Goal: Transaction & Acquisition: Purchase product/service

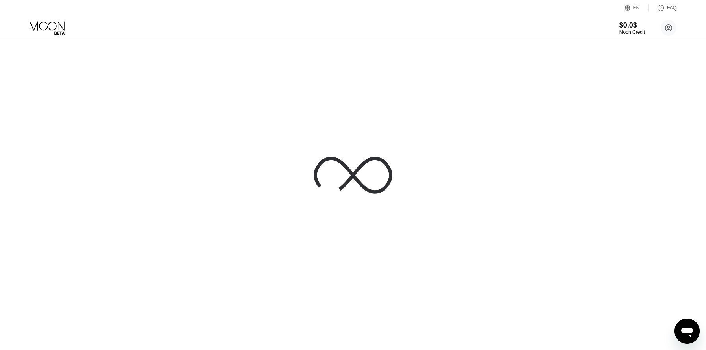
click at [159, 77] on div at bounding box center [353, 175] width 706 height 350
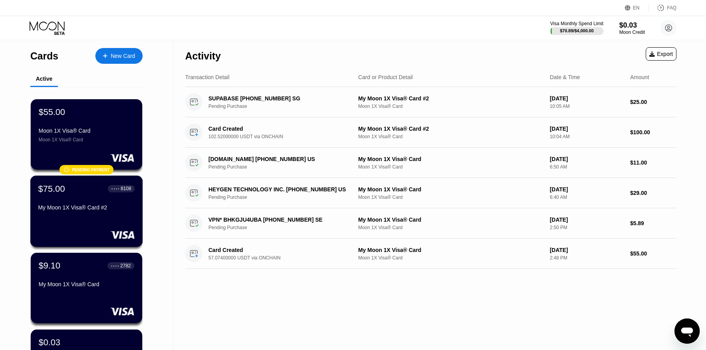
click at [101, 206] on div "My Moon 1X Visa® Card #2" at bounding box center [86, 207] width 96 height 6
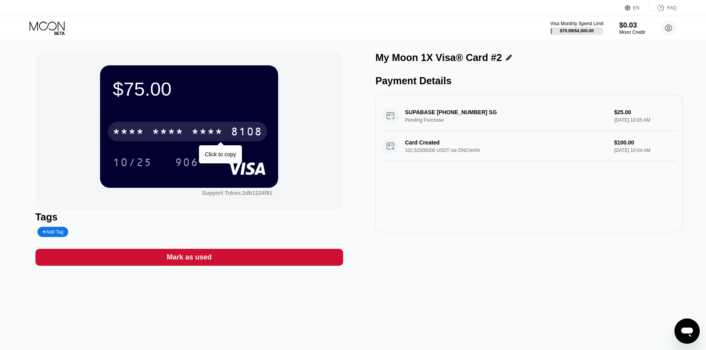
click at [171, 131] on div "* * * *" at bounding box center [167, 132] width 31 height 13
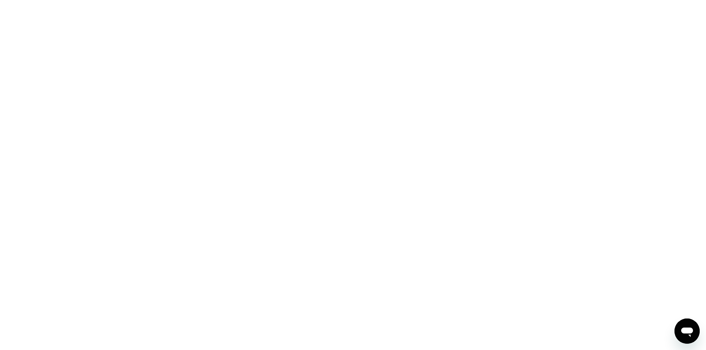
click at [175, 109] on div at bounding box center [353, 175] width 706 height 350
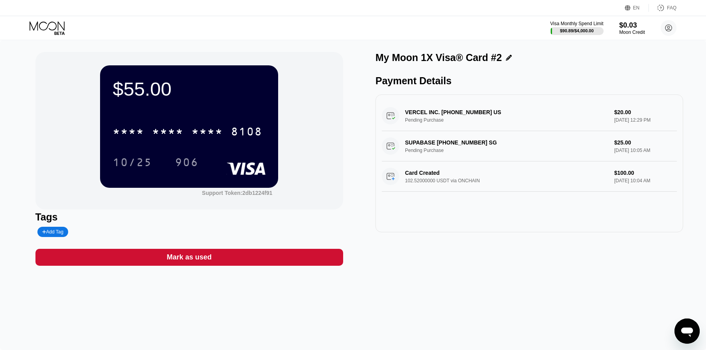
click at [70, 30] on div at bounding box center [54, 28] width 48 height 14
click at [63, 30] on icon at bounding box center [48, 28] width 37 height 14
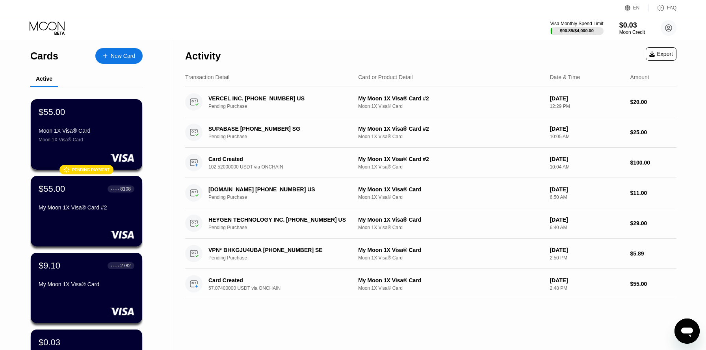
click at [123, 56] on div "New Card" at bounding box center [123, 56] width 24 height 7
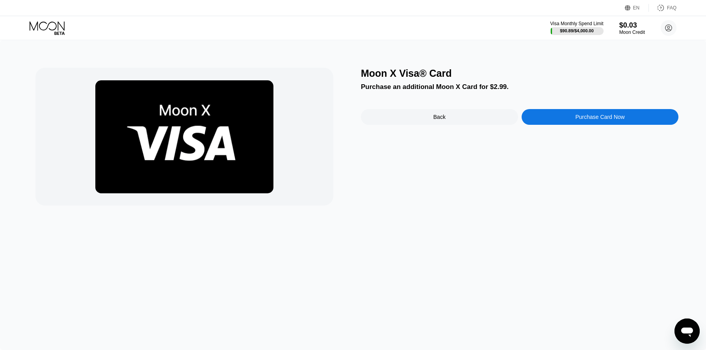
click at [585, 122] on div "Purchase Card Now" at bounding box center [599, 117] width 157 height 16
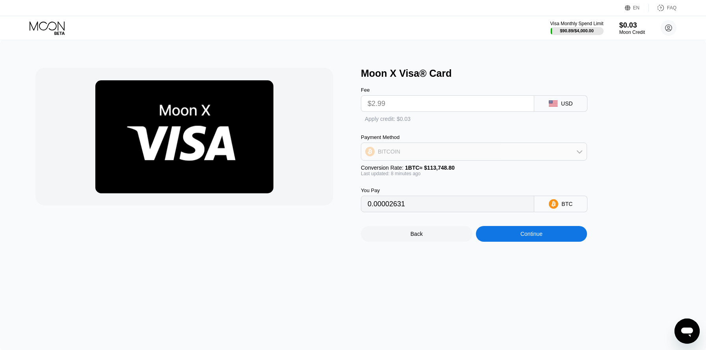
click at [468, 148] on div "BITCOIN" at bounding box center [473, 152] width 225 height 16
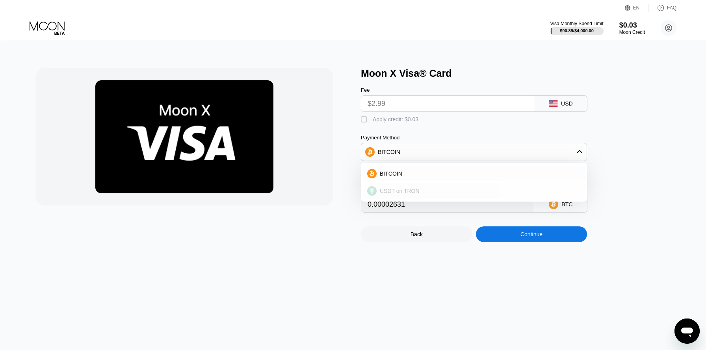
click at [414, 189] on span "USDT on TRON" at bounding box center [400, 191] width 40 height 6
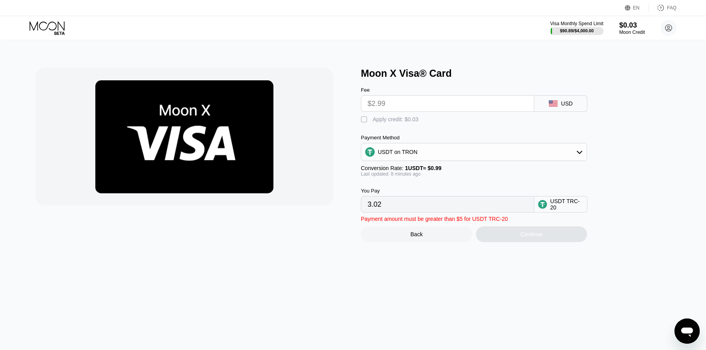
click at [427, 112] on div " Apply credit: $0.03" at bounding box center [487, 118] width 252 height 12
click at [428, 102] on input "$2.99" at bounding box center [447, 104] width 160 height 16
click at [369, 119] on div " Apply credit: $0.03" at bounding box center [391, 120] width 61 height 8
click at [371, 119] on div " Apply credit: $0.03" at bounding box center [391, 120] width 61 height 8
type input "3.02"
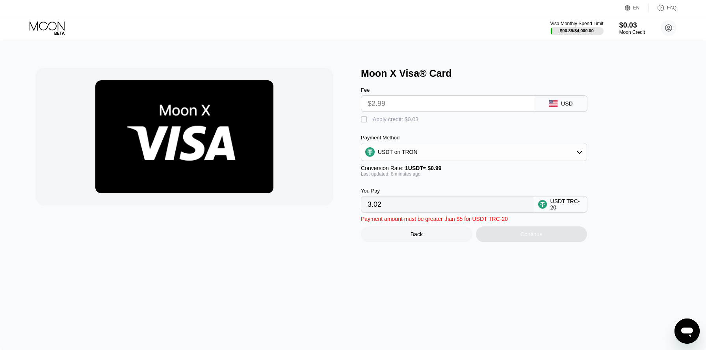
click at [515, 243] on div "Moon X Visa® Card Fee $2.99 USD  Apply credit: $0.03 Payment Method USDT on TR…" at bounding box center [353, 195] width 706 height 310
click at [465, 198] on input "3.02" at bounding box center [447, 204] width 160 height 16
click at [393, 93] on div "Fee $2.99" at bounding box center [447, 99] width 173 height 25
click at [393, 97] on input "$2.99" at bounding box center [447, 104] width 160 height 16
click at [393, 98] on input "$2.99" at bounding box center [447, 104] width 160 height 16
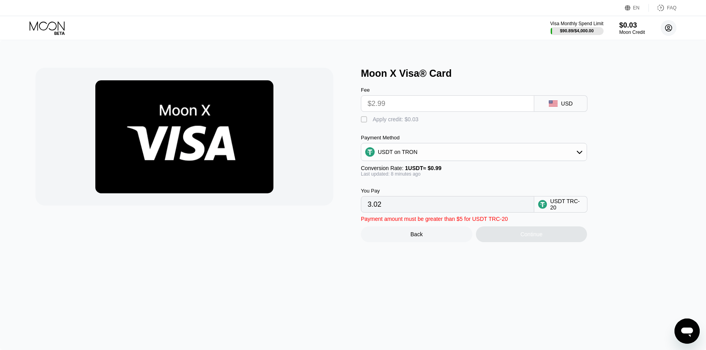
click at [663, 29] on circle at bounding box center [668, 28] width 16 height 16
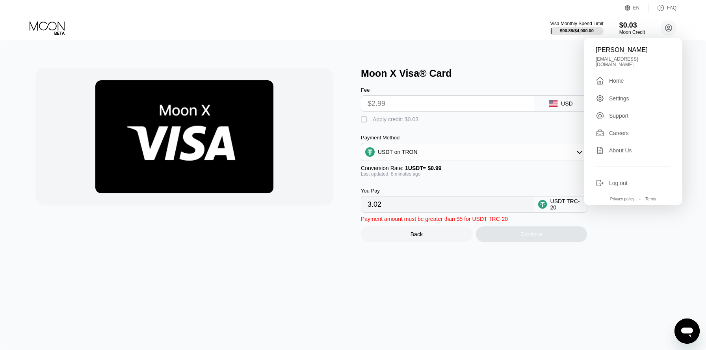
click at [648, 46] on div "[PERSON_NAME]" at bounding box center [632, 49] width 75 height 7
click at [639, 37] on div "Visa Monthly Spend Limit $90.89 / $4,000.00 $0.03 Moon Credit Allu srikanth red…" at bounding box center [353, 28] width 706 height 24
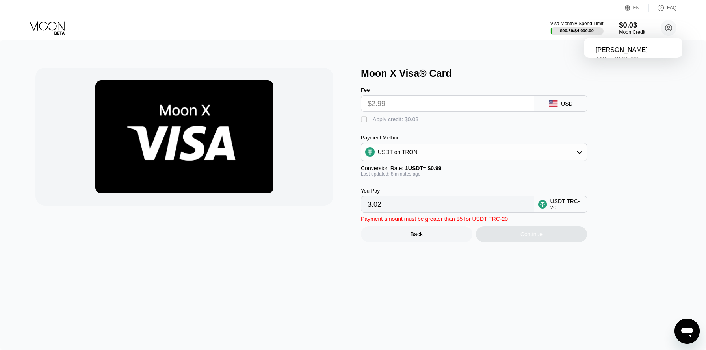
click at [637, 30] on div "Moon Credit" at bounding box center [632, 33] width 26 height 6
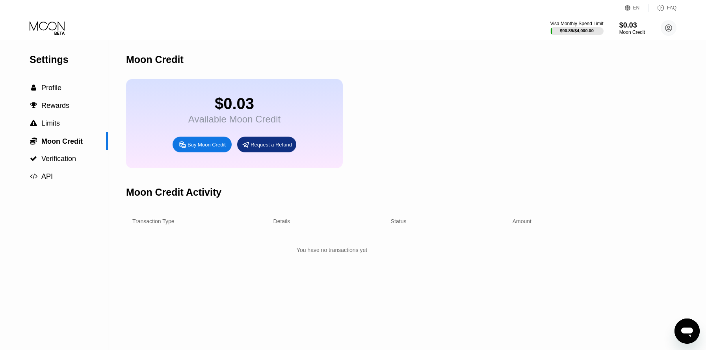
click at [224, 145] on div "Buy Moon Credit" at bounding box center [206, 144] width 38 height 7
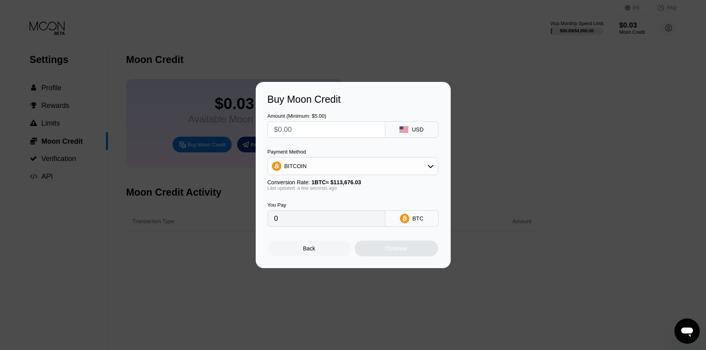
click at [353, 132] on input "text" at bounding box center [326, 130] width 104 height 16
type input "$1"
type input "0.00000880"
type input "$10"
type input "0.00008797"
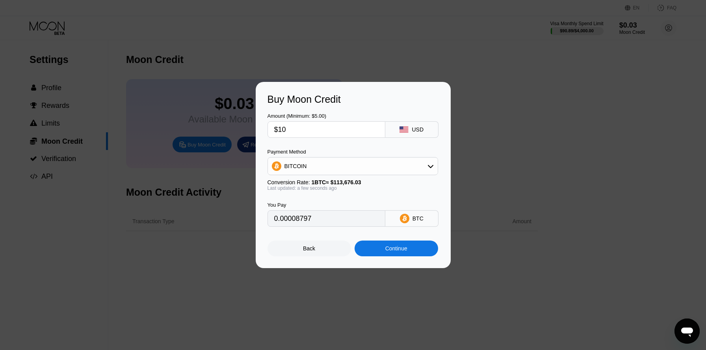
type input "$10"
click at [364, 159] on div "BITCOIN" at bounding box center [353, 166] width 170 height 16
click at [334, 198] on div "USDT on TRON" at bounding box center [353, 205] width 166 height 16
type input "10.10"
click at [389, 202] on div "You Pay 10.10 USDT TRC-20" at bounding box center [352, 209] width 171 height 36
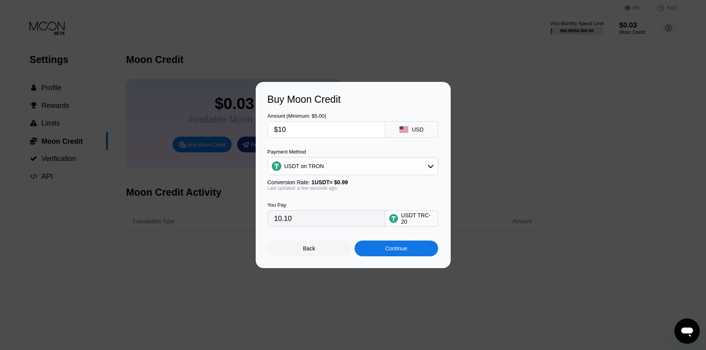
click at [391, 248] on div "Continue" at bounding box center [396, 248] width 22 height 6
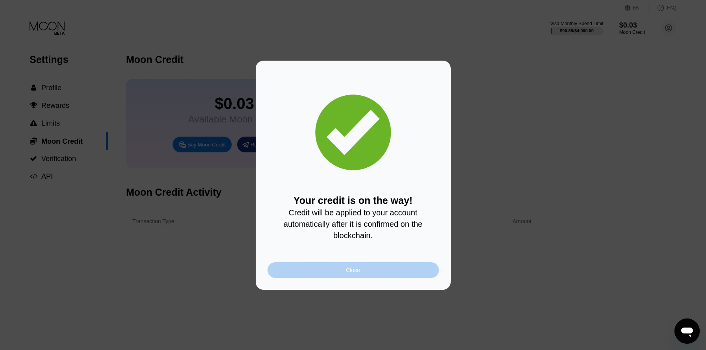
click at [375, 271] on div "Close" at bounding box center [352, 270] width 171 height 16
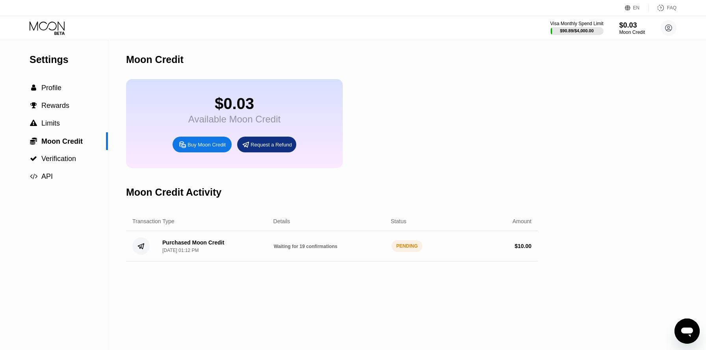
click at [409, 134] on div "$0.03 Available Moon Credit Buy Moon Credit Request a Refund" at bounding box center [331, 123] width 411 height 89
click at [35, 25] on icon at bounding box center [48, 28] width 37 height 14
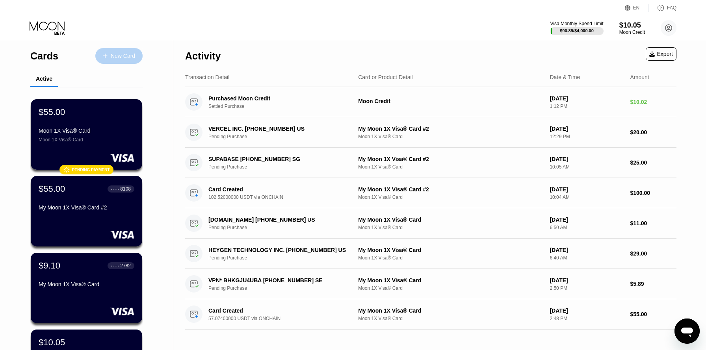
click at [139, 57] on div "New Card" at bounding box center [118, 56] width 47 height 16
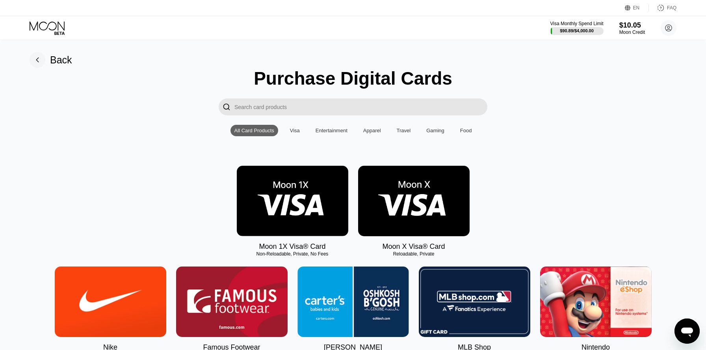
click at [426, 179] on img at bounding box center [413, 201] width 111 height 70
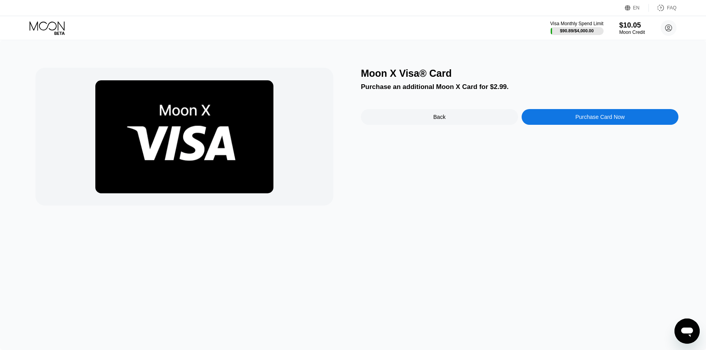
click at [557, 117] on div "Purchase Card Now" at bounding box center [599, 117] width 157 height 16
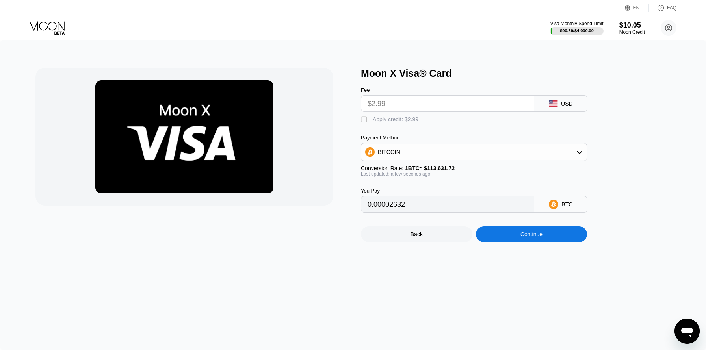
click at [461, 100] on input "$2.99" at bounding box center [447, 104] width 160 height 16
click at [363, 119] on div "" at bounding box center [365, 120] width 8 height 8
click at [366, 117] on div "" at bounding box center [365, 120] width 8 height 8
click at [366, 117] on div "" at bounding box center [365, 120] width 8 height 8
click at [521, 157] on div "BITCOIN" at bounding box center [473, 152] width 225 height 16
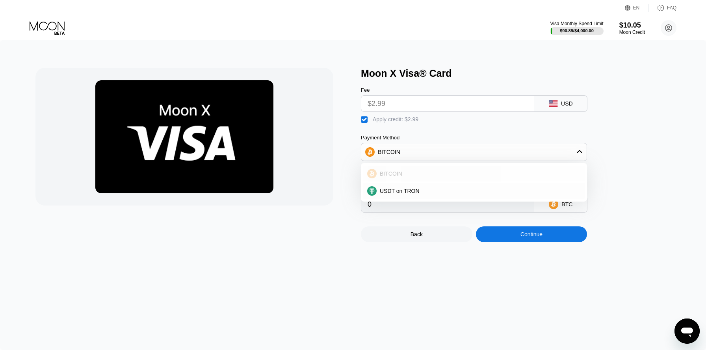
click at [455, 188] on div "USDT on TRON" at bounding box center [478, 191] width 204 height 6
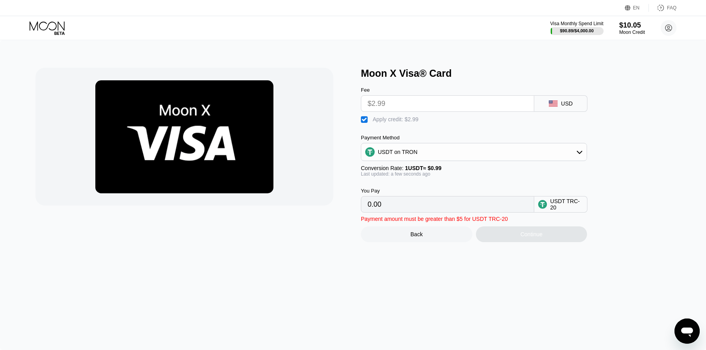
click at [442, 203] on input "0.00" at bounding box center [447, 204] width 160 height 16
click at [391, 116] on div "Apply credit: $2.99" at bounding box center [395, 119] width 46 height 6
click at [393, 121] on div "Apply credit: $2.99" at bounding box center [395, 119] width 46 height 6
click at [513, 234] on div "Continue" at bounding box center [531, 234] width 111 height 16
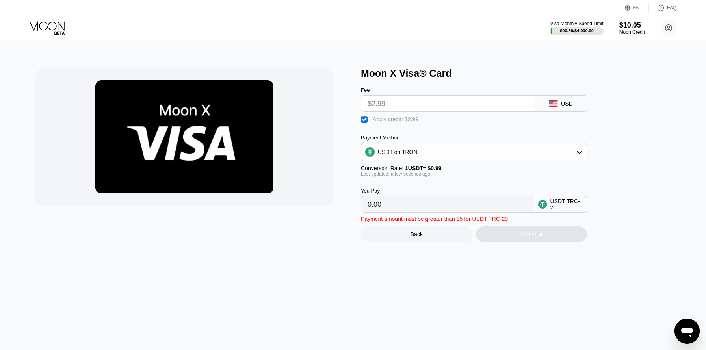
click at [458, 151] on div "USDT on TRON" at bounding box center [473, 152] width 225 height 16
click at [454, 152] on div "USDT on TRON" at bounding box center [473, 152] width 225 height 16
click at [523, 141] on div "Payment Method USDT on TRON" at bounding box center [474, 148] width 226 height 26
click at [407, 116] on div "Apply credit: $2.99" at bounding box center [395, 119] width 46 height 6
click at [395, 107] on input "$2.99" at bounding box center [447, 104] width 160 height 16
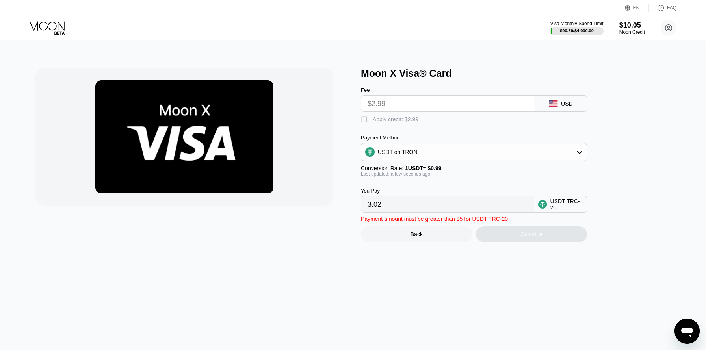
click at [393, 102] on input "$2.99" at bounding box center [447, 104] width 160 height 16
click at [375, 120] on div "Apply credit: $2.99" at bounding box center [395, 119] width 46 height 6
click at [427, 204] on input "0.00" at bounding box center [447, 204] width 160 height 16
click at [422, 152] on div "USDT on TRON" at bounding box center [473, 152] width 225 height 16
click at [406, 170] on div "BITCOIN" at bounding box center [478, 173] width 204 height 6
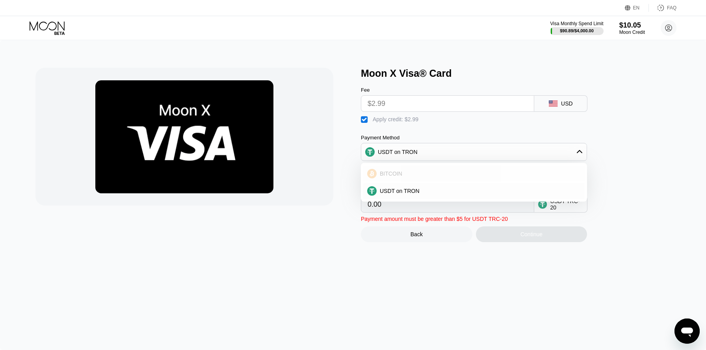
type input "0"
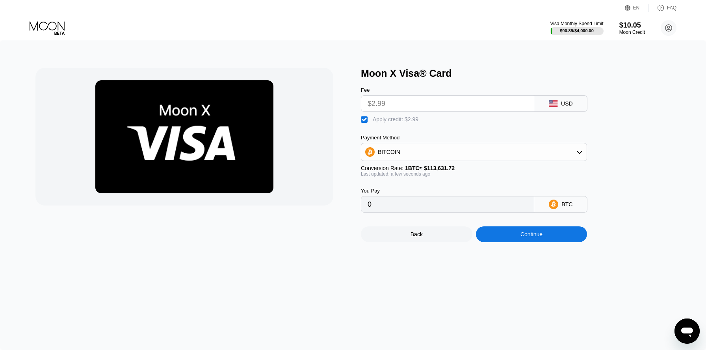
click at [521, 236] on div "Continue" at bounding box center [531, 234] width 111 height 16
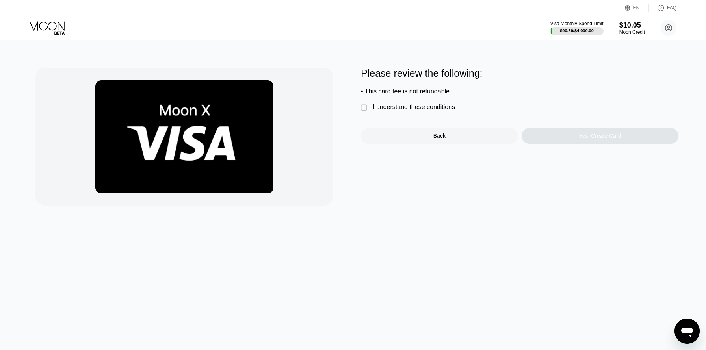
click at [415, 113] on div "Please review the following: • This card fee is not refundable  I understand t…" at bounding box center [519, 106] width 317 height 76
click at [422, 104] on div "I understand these conditions" at bounding box center [413, 107] width 82 height 7
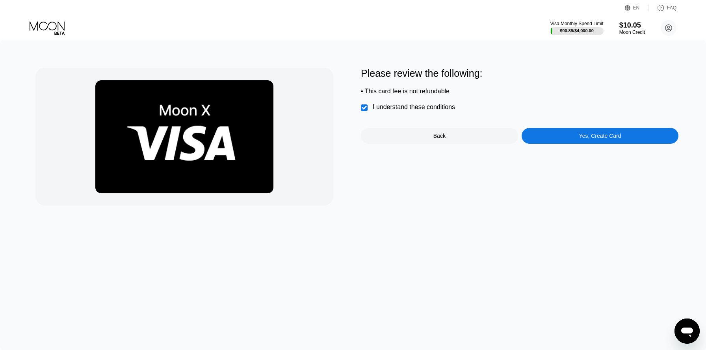
click at [452, 132] on div "Back" at bounding box center [439, 136] width 157 height 16
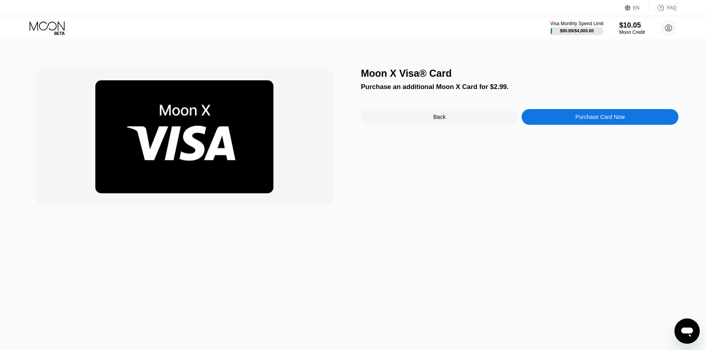
click at [547, 120] on div "Purchase Card Now" at bounding box center [599, 117] width 157 height 16
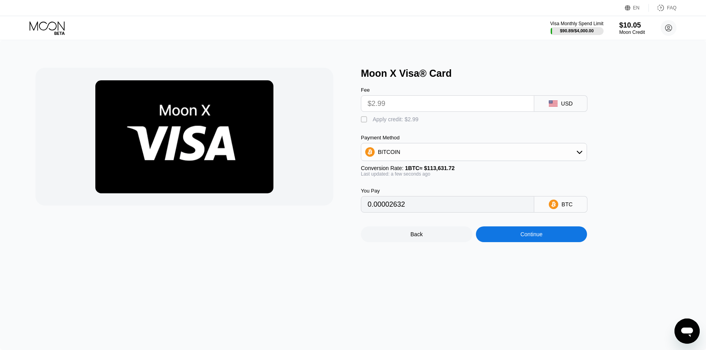
click at [437, 159] on div "BITCOIN" at bounding box center [474, 152] width 226 height 18
click at [430, 153] on div "BITCOIN" at bounding box center [473, 152] width 225 height 16
click at [405, 189] on span "USDT on TRON" at bounding box center [400, 191] width 40 height 6
type input "3.02"
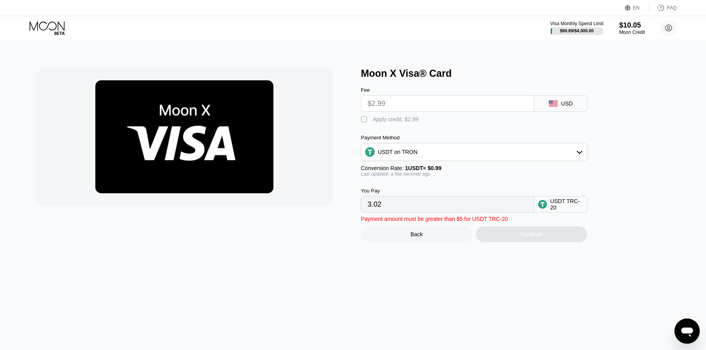
click at [417, 201] on input "3.02" at bounding box center [447, 204] width 160 height 16
click at [411, 104] on input "$2.99" at bounding box center [447, 104] width 160 height 16
click at [389, 112] on div " Apply credit: $2.99" at bounding box center [487, 118] width 252 height 12
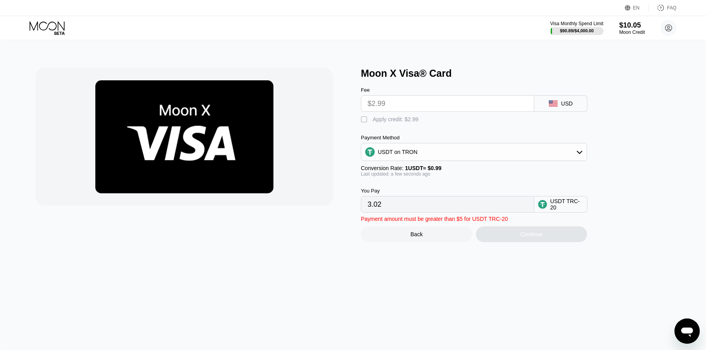
click at [384, 200] on input "3.02" at bounding box center [447, 204] width 160 height 16
click at [398, 235] on div "Back" at bounding box center [416, 234] width 111 height 16
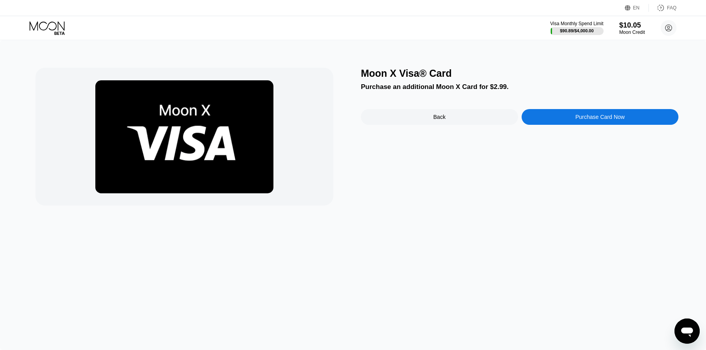
click at [462, 119] on div "Back" at bounding box center [439, 117] width 157 height 16
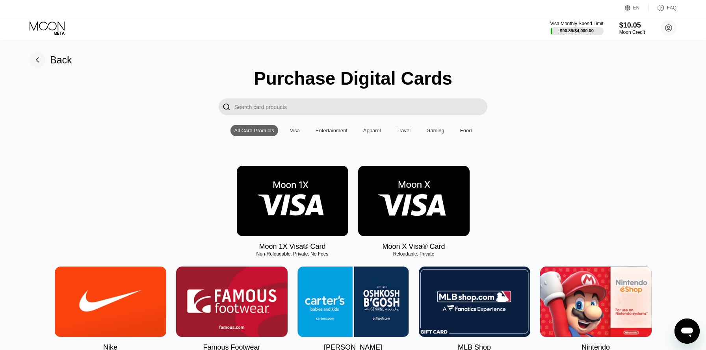
click at [399, 200] on img at bounding box center [413, 201] width 111 height 70
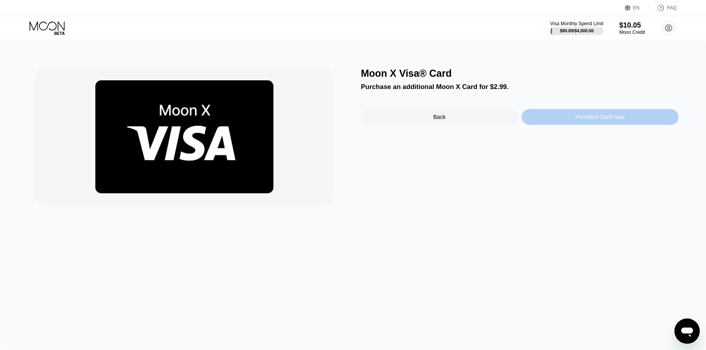
click at [578, 110] on div "Purchase Card Now" at bounding box center [599, 117] width 157 height 16
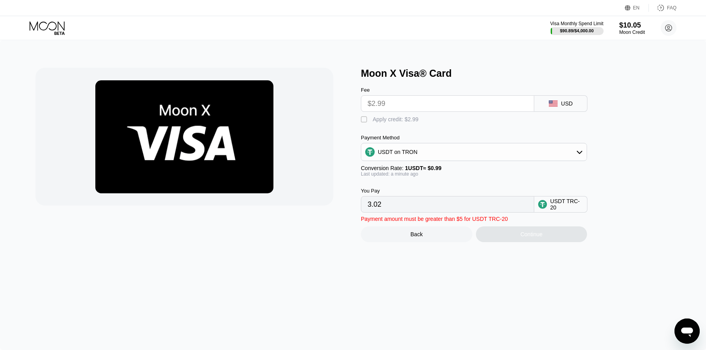
click at [459, 100] on input "$2.99" at bounding box center [447, 104] width 160 height 16
click at [401, 202] on input "3.02" at bounding box center [447, 204] width 160 height 16
click at [365, 120] on div "" at bounding box center [365, 120] width 8 height 8
click at [365, 120] on div "" at bounding box center [365, 120] width 8 height 8
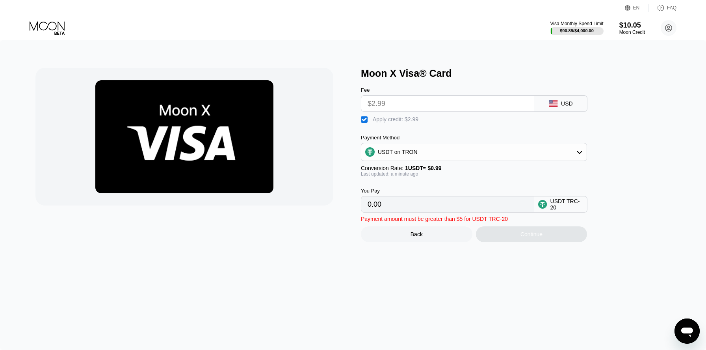
click at [423, 106] on input "$2.99" at bounding box center [447, 104] width 160 height 16
click at [422, 156] on div "USDT on TRON" at bounding box center [473, 152] width 225 height 16
click at [413, 171] on div "BITCOIN" at bounding box center [478, 173] width 204 height 6
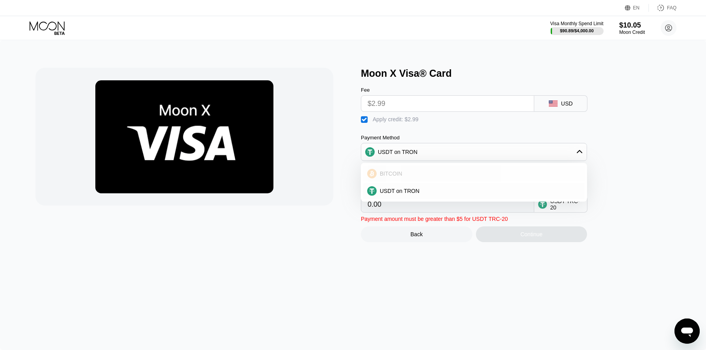
type input "0"
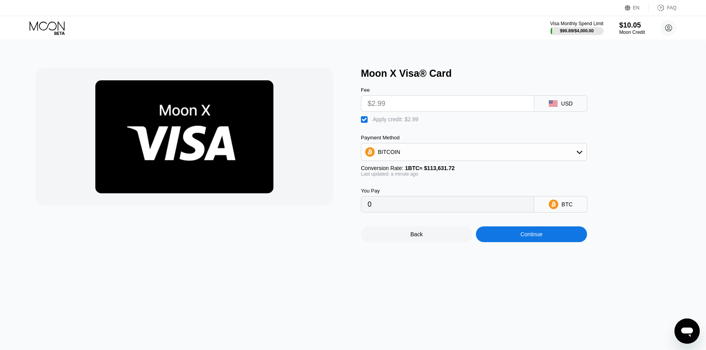
click at [430, 104] on input "$2.99" at bounding box center [447, 104] width 160 height 16
click at [431, 202] on input "0" at bounding box center [447, 204] width 160 height 16
click at [496, 239] on div "Continue" at bounding box center [531, 234] width 111 height 16
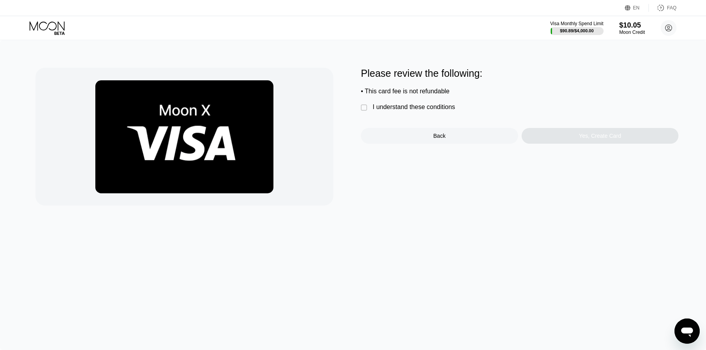
click at [441, 104] on div "I understand these conditions" at bounding box center [413, 107] width 82 height 7
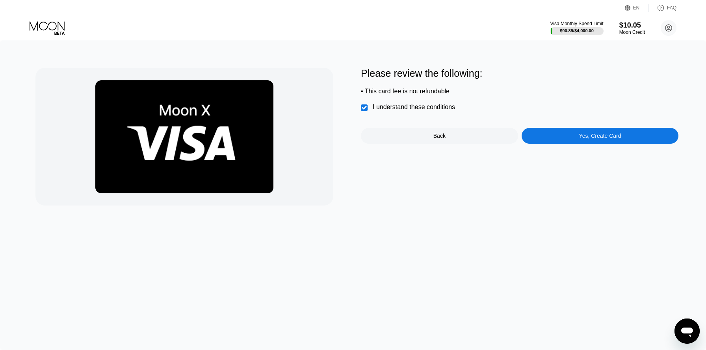
click at [567, 142] on div "Yes, Create Card" at bounding box center [599, 136] width 157 height 16
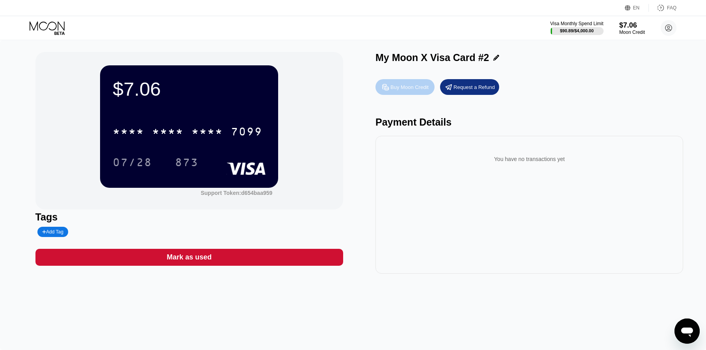
click at [407, 86] on div "Buy Moon Credit" at bounding box center [409, 87] width 38 height 7
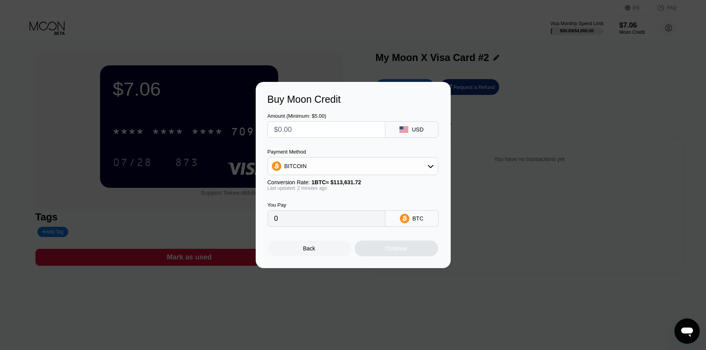
click at [365, 166] on div "BITCOIN" at bounding box center [353, 166] width 170 height 16
click at [339, 202] on div "USDT on TRON" at bounding box center [357, 205] width 148 height 6
type input "0.00"
click at [339, 131] on input "text" at bounding box center [326, 130] width 104 height 16
type input "$1"
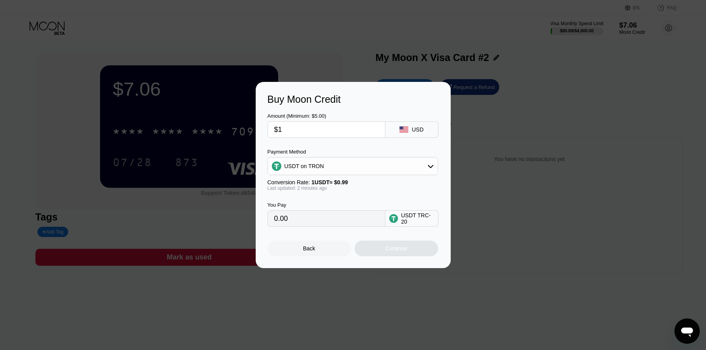
type input "1.01"
type input "$12"
type input "12.12"
type input "$120"
type input "121.21"
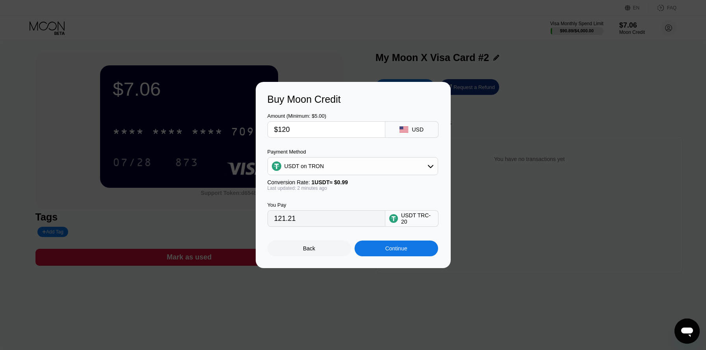
type input "$1200"
type input "1212.12"
type input "$120"
type input "121.21"
type input "$12"
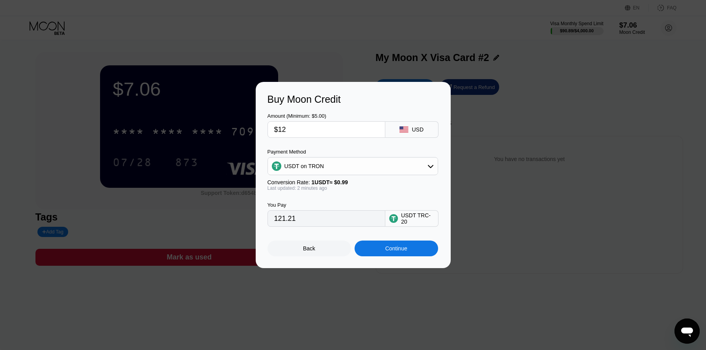
type input "12.12"
type input "$1"
type input "1.01"
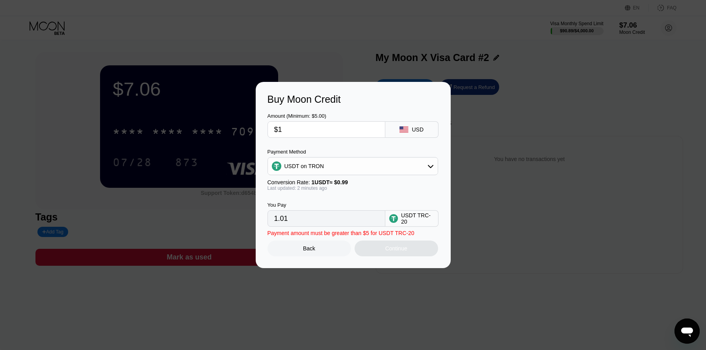
type input "$13"
type input "13.13"
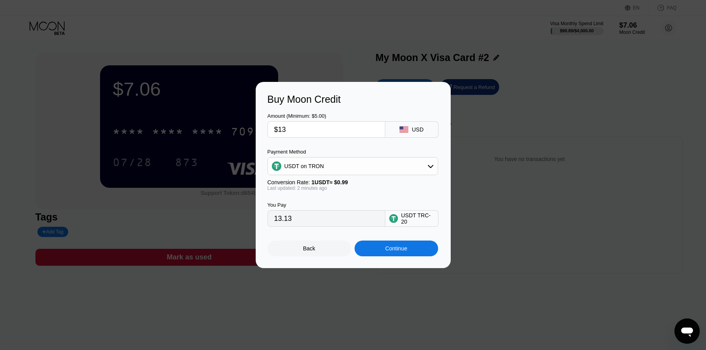
type input "$130"
type input "131.31"
type input "$1300"
type input "1313.13"
type input "$1300"
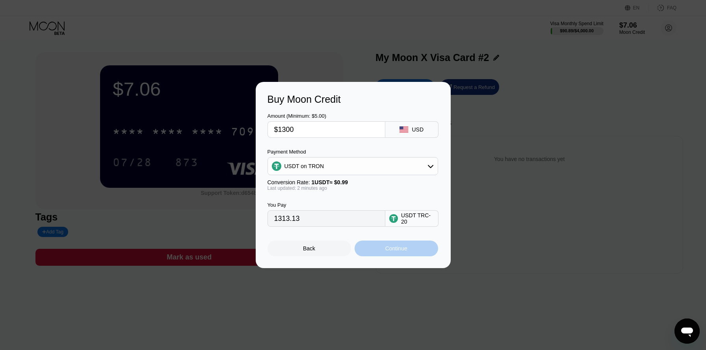
click at [367, 243] on div "Continue" at bounding box center [395, 249] width 83 height 16
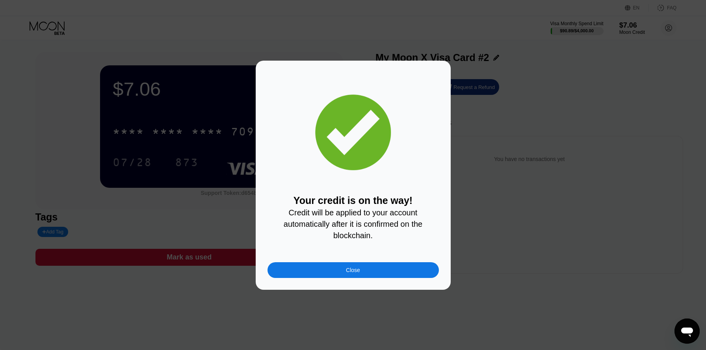
click at [398, 265] on div "Close" at bounding box center [352, 270] width 171 height 16
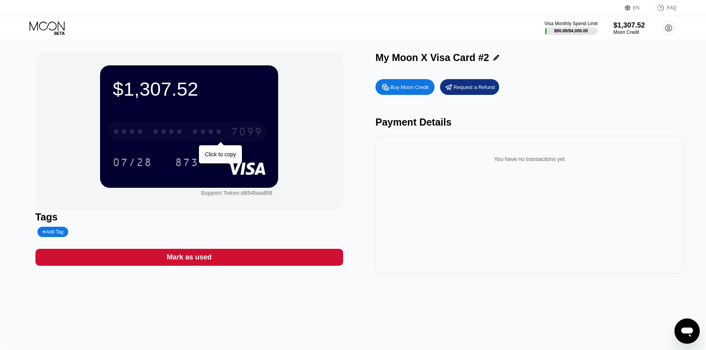
click at [213, 130] on div "* * * *" at bounding box center [206, 132] width 31 height 13
